Goal: Transaction & Acquisition: Download file/media

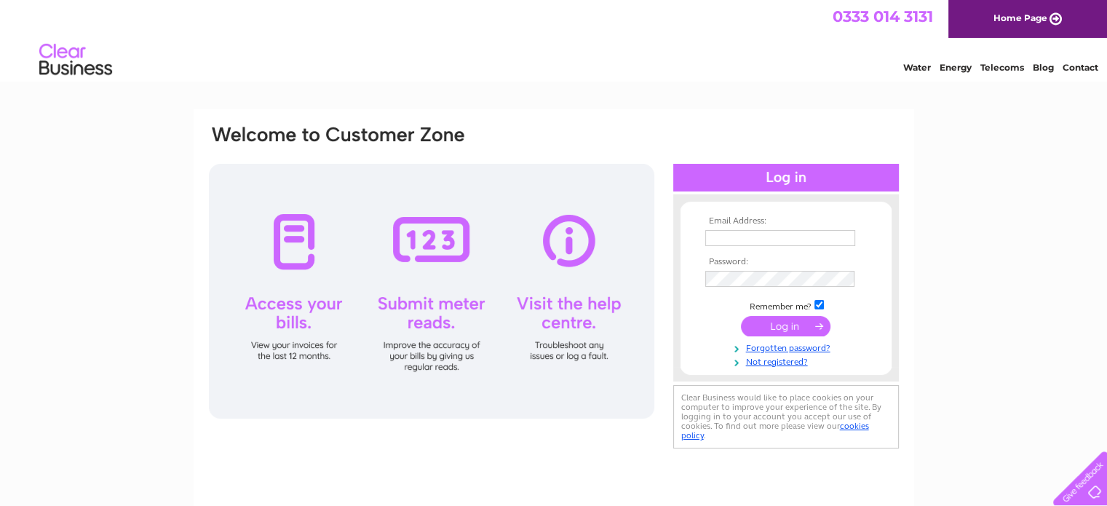
type input "FAY.WALTON@COWSANDCO.COM"
click at [775, 322] on input "submit" at bounding box center [785, 326] width 89 height 20
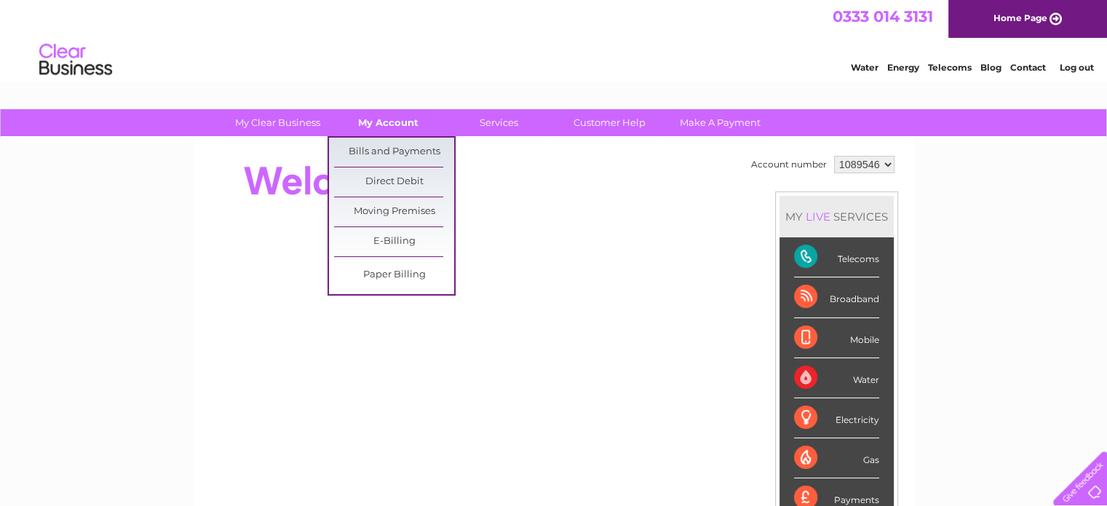
click at [386, 133] on link "My Account" at bounding box center [388, 122] width 120 height 27
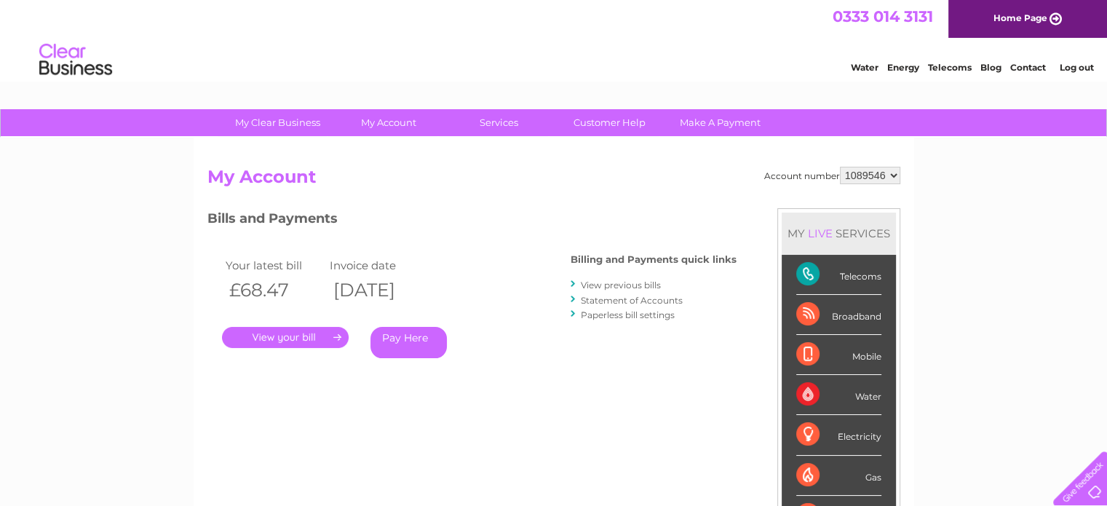
click at [296, 338] on link "." at bounding box center [285, 337] width 127 height 21
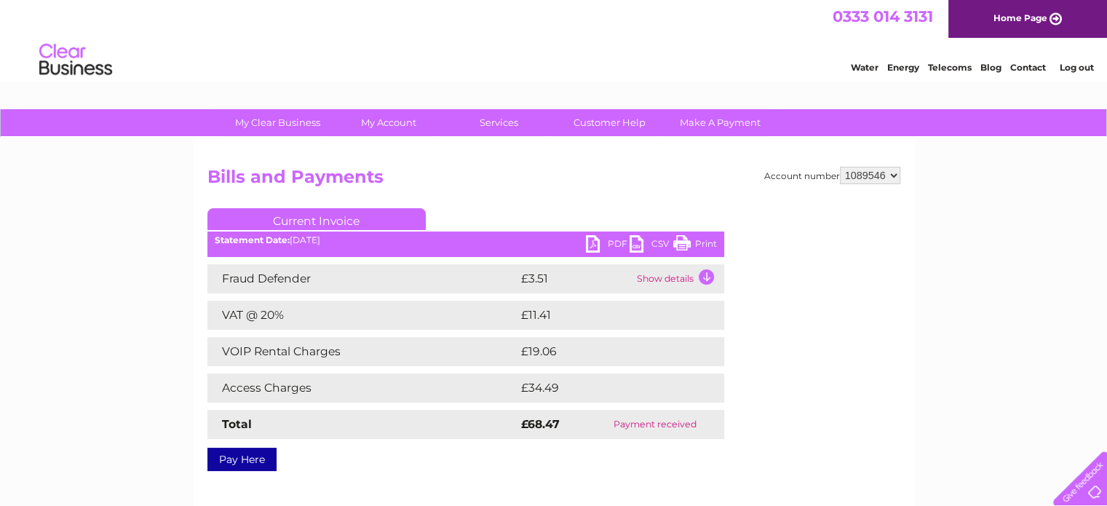
click at [606, 246] on link "PDF" at bounding box center [608, 245] width 44 height 21
click at [863, 178] on select "1089546 1089550" at bounding box center [870, 175] width 60 height 17
select select "1089550"
click at [840, 167] on select "1089546 1089550" at bounding box center [870, 175] width 60 height 17
click at [605, 242] on link "PDF" at bounding box center [608, 245] width 44 height 21
